Goal: Transaction & Acquisition: Purchase product/service

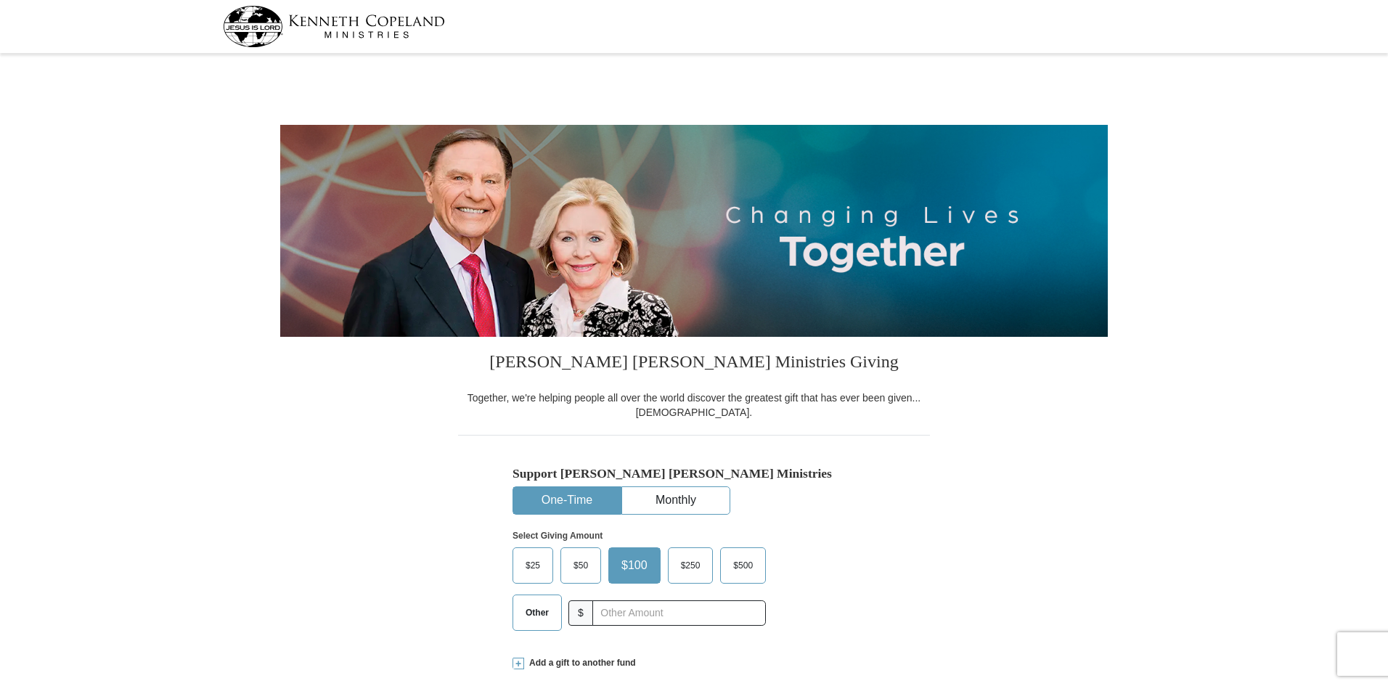
select select "MD"
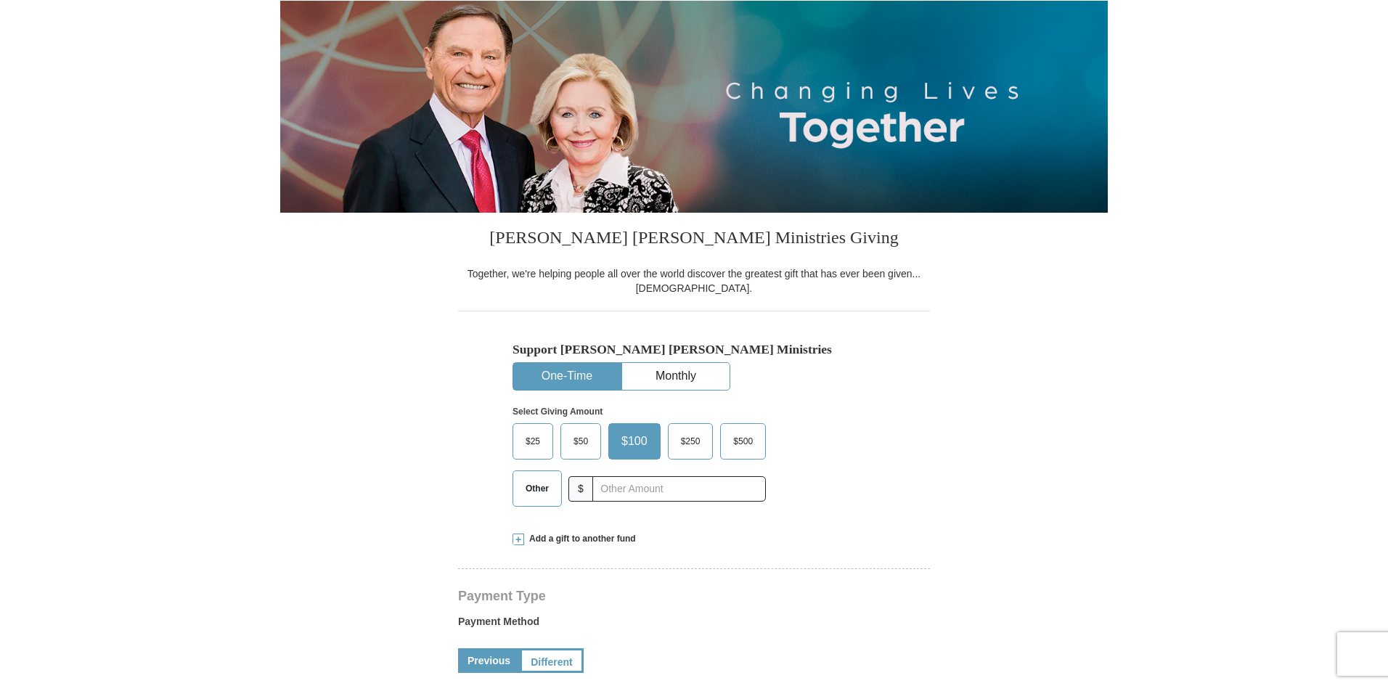
scroll to position [145, 0]
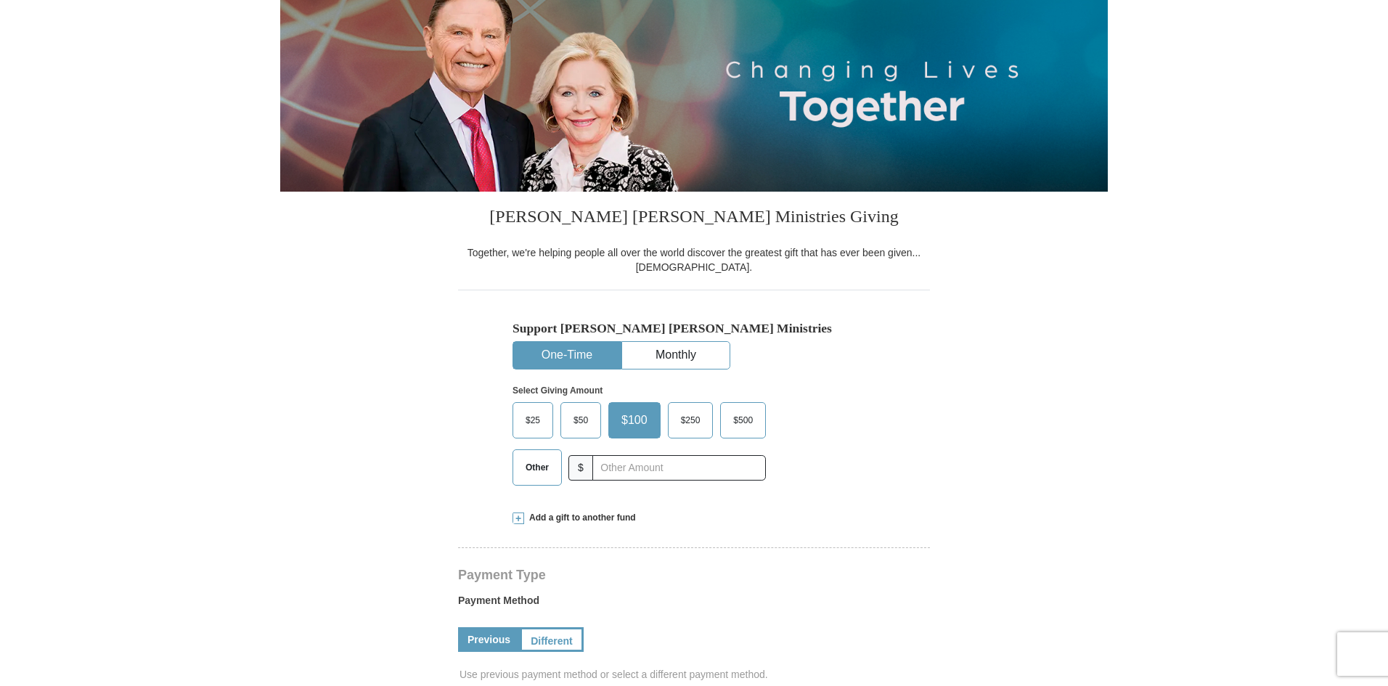
click at [510, 428] on div "Support [PERSON_NAME] [PERSON_NAME] Ministries One-Time Monthly Select Giving A…" at bounding box center [694, 393] width 472 height 207
click at [528, 416] on span "$25" at bounding box center [532, 420] width 29 height 22
click at [0, 0] on input "$25" at bounding box center [0, 0] width 0 height 0
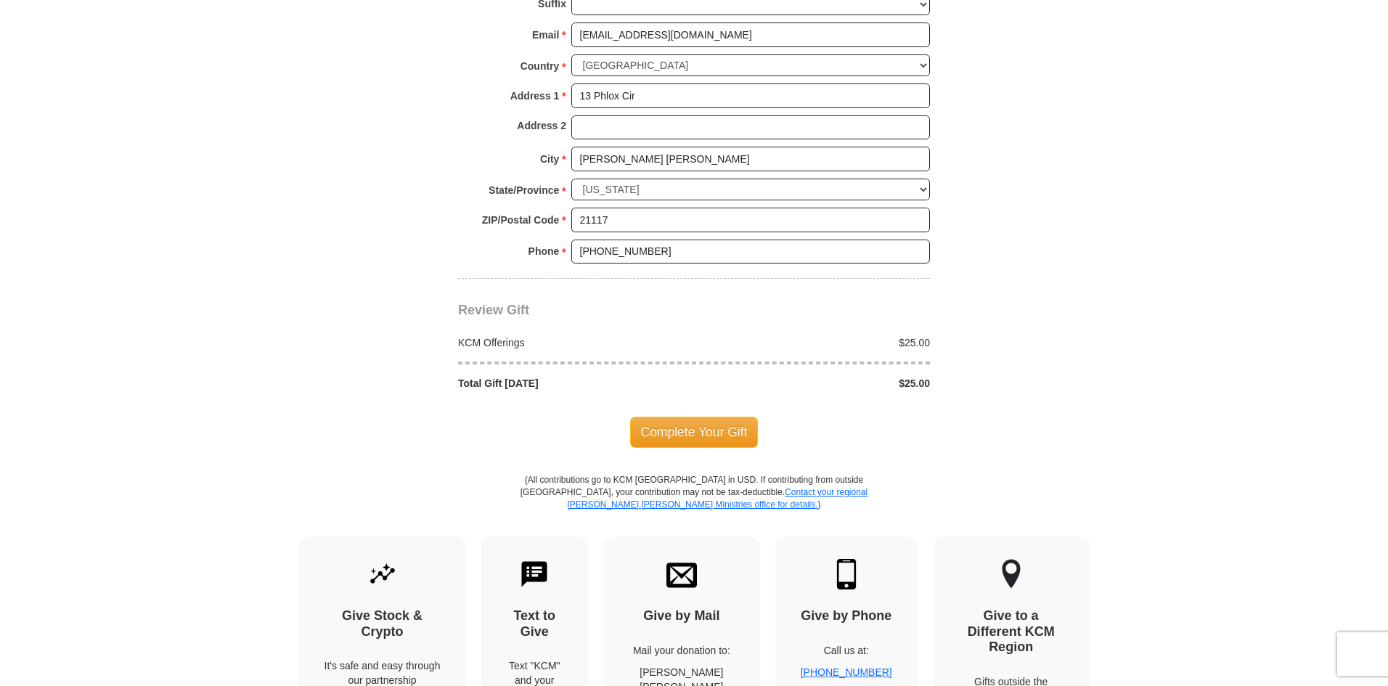
scroll to position [1089, 0]
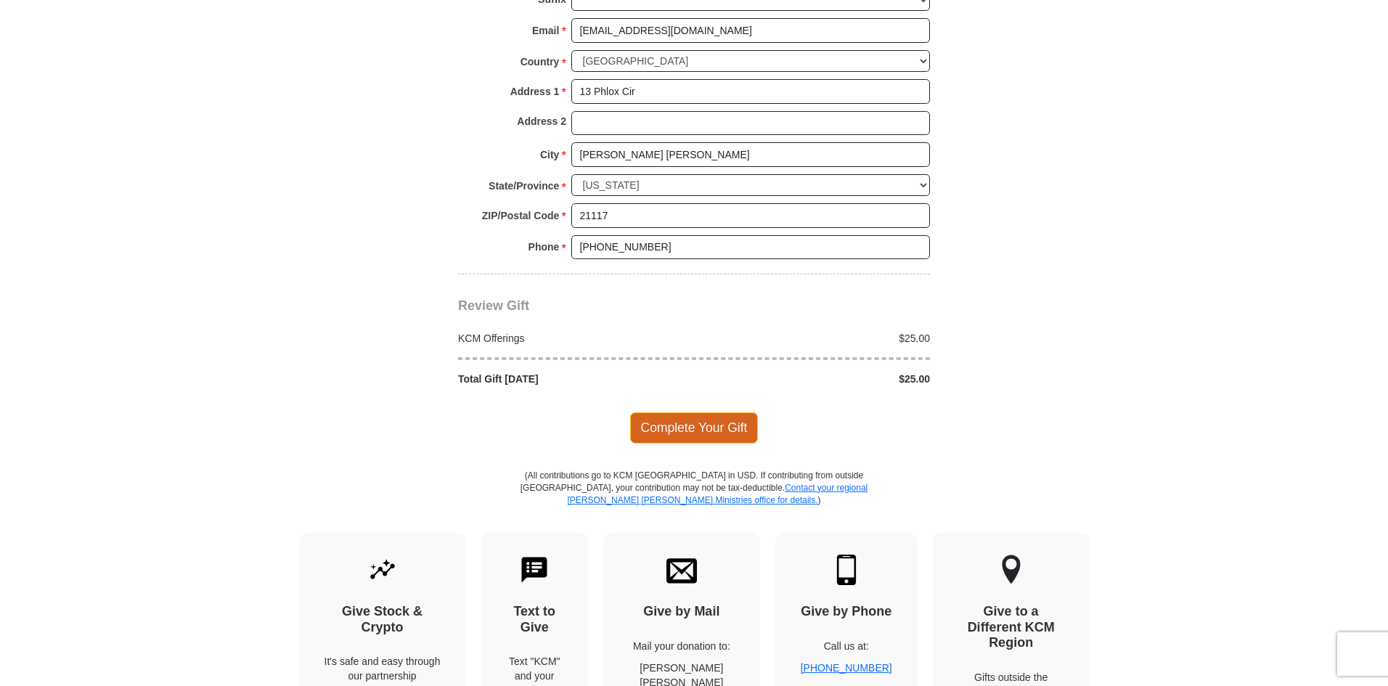
click at [712, 432] on span "Complete Your Gift" at bounding box center [694, 427] width 129 height 30
